Goal: Transaction & Acquisition: Purchase product/service

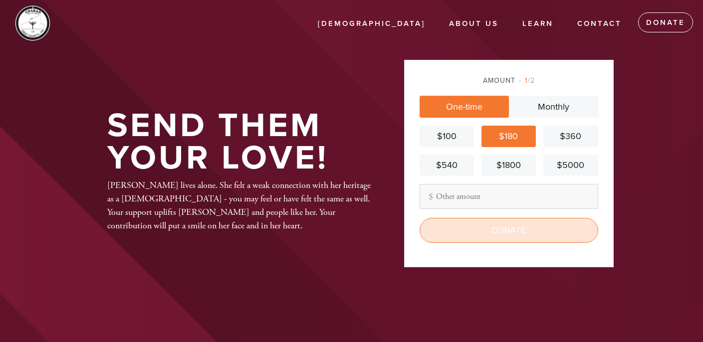
click at [503, 227] on input "Donate" at bounding box center [509, 230] width 179 height 25
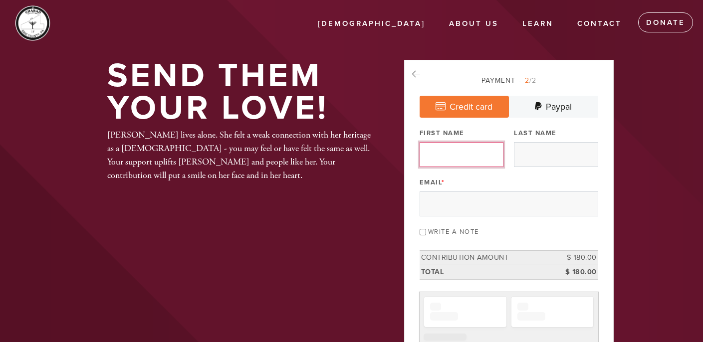
click at [459, 153] on input "First Name" at bounding box center [462, 154] width 84 height 25
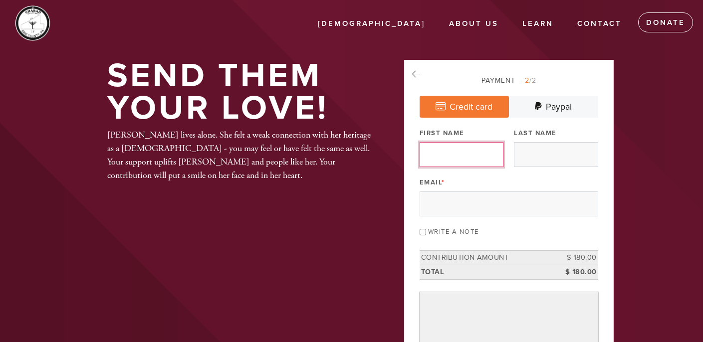
type input "[PERSON_NAME]"
type input "Polityko"
type input "[EMAIL_ADDRESS][DOMAIN_NAME]"
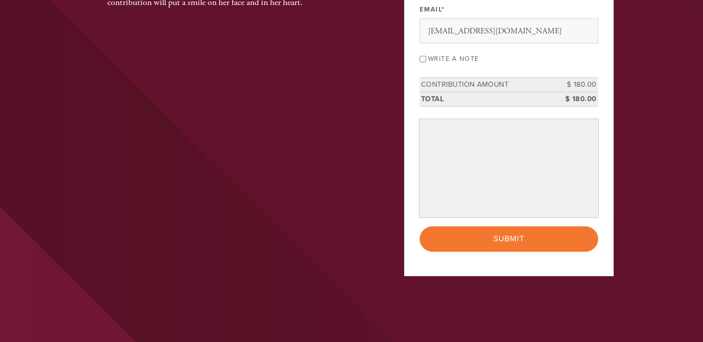
scroll to position [174, 0]
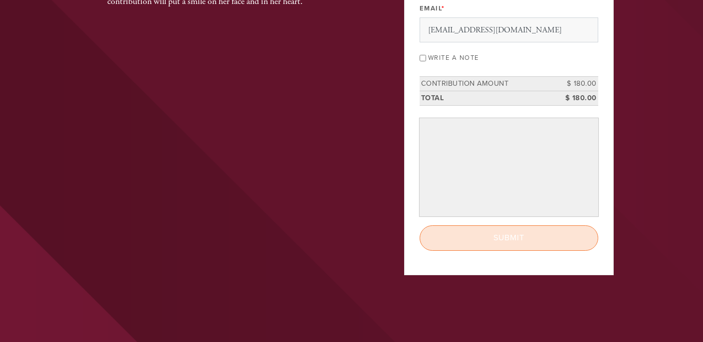
click at [494, 235] on input "Submit" at bounding box center [509, 238] width 179 height 25
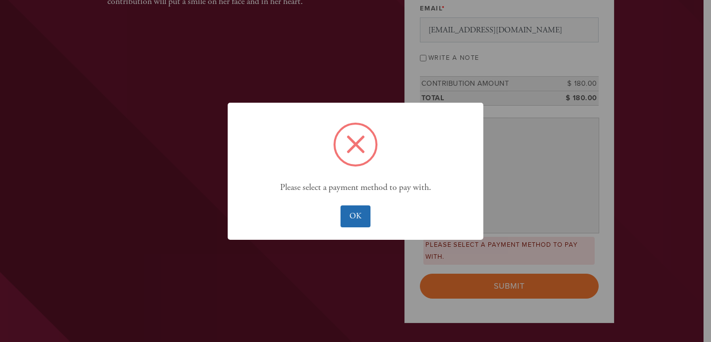
click at [358, 218] on button "OK" at bounding box center [354, 217] width 29 height 22
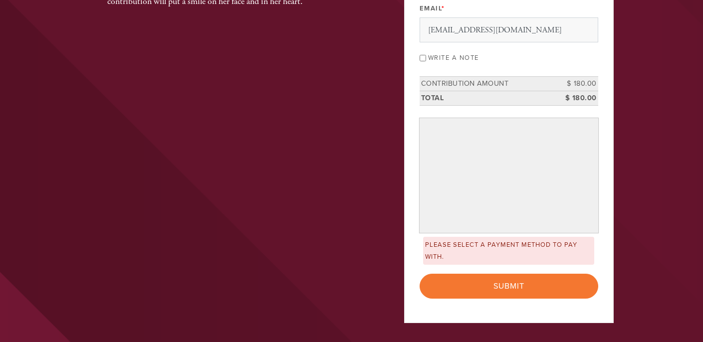
scroll to position [204, 0]
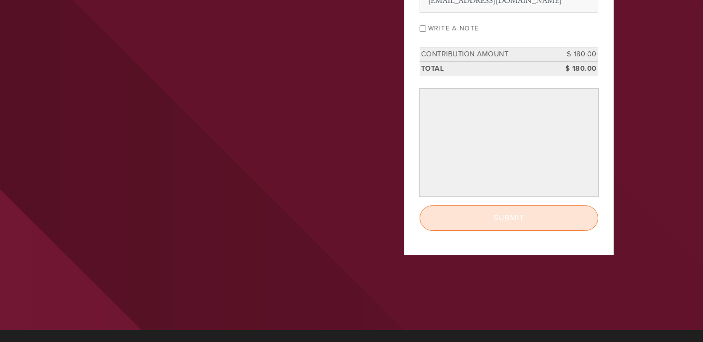
click at [510, 219] on input "Submit" at bounding box center [509, 218] width 179 height 25
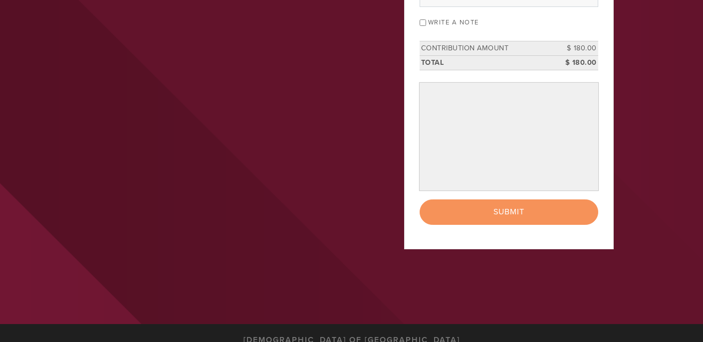
scroll to position [212, 0]
